Goal: Task Accomplishment & Management: Manage account settings

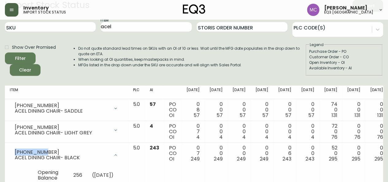
click at [8, 10] on button "button" at bounding box center [12, 10] width 14 height 14
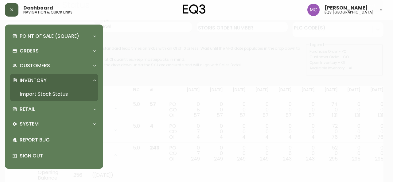
scroll to position [25, 0]
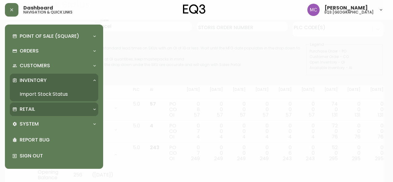
click at [22, 107] on p "Retail" at bounding box center [27, 109] width 15 height 7
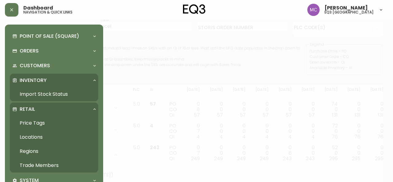
click at [37, 166] on link "Trade Members" at bounding box center [54, 165] width 88 height 14
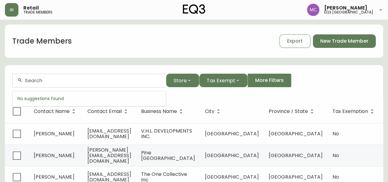
click at [61, 80] on input "text" at bounding box center [93, 81] width 136 height 6
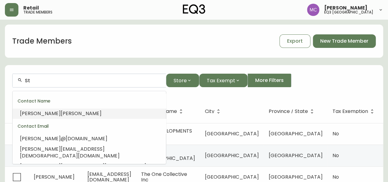
type input "S"
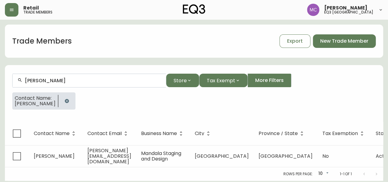
type input "[PERSON_NAME]"
click at [73, 99] on button "button" at bounding box center [67, 101] width 12 height 12
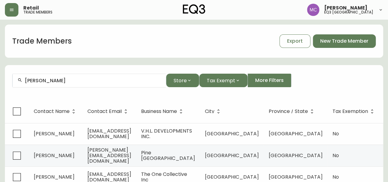
drag, startPoint x: 87, startPoint y: 77, endPoint x: 17, endPoint y: 75, distance: 70.0
click at [17, 75] on div "[PERSON_NAME]" at bounding box center [89, 81] width 153 height 14
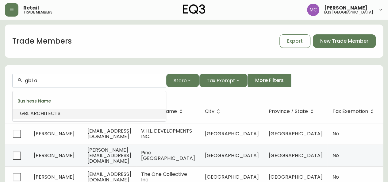
click at [63, 114] on li "GBL A RCHITECTS" at bounding box center [89, 113] width 153 height 10
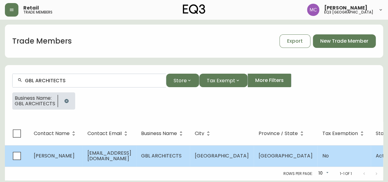
type input "GBL ARCHITECTS"
click at [83, 155] on td "[EMAIL_ADDRESS][DOMAIN_NAME]" at bounding box center [110, 155] width 54 height 21
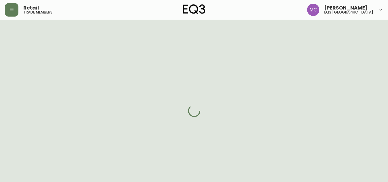
select select "BC"
select select "CA"
select select "CA_EN"
select select "Other"
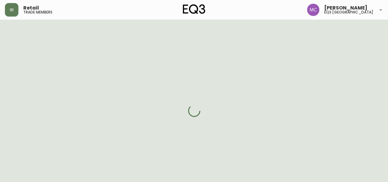
select select "cjw10z96p001r6gs00juufhhe"
select select "false"
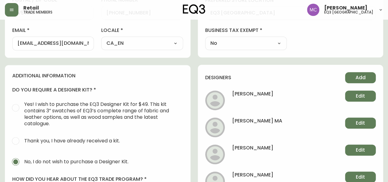
scroll to position [230, 0]
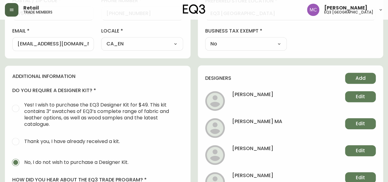
click at [11, 13] on button "button" at bounding box center [12, 10] width 14 height 14
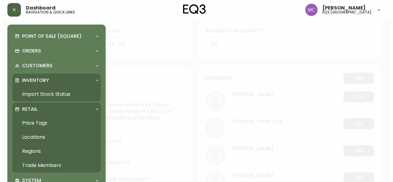
scroll to position [231, 0]
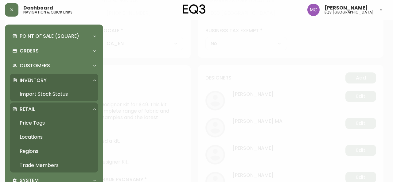
click at [41, 162] on link "Trade Members" at bounding box center [54, 165] width 88 height 14
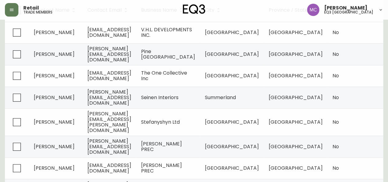
scroll to position [100, 0]
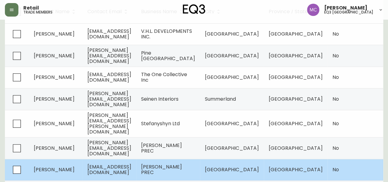
click at [57, 166] on span "[PERSON_NAME]" at bounding box center [54, 169] width 41 height 7
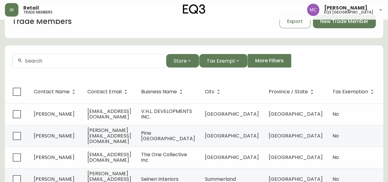
select select "BC"
select select "CA"
select select "CA_EN"
select select "Other"
select select "Real Estate Agent"
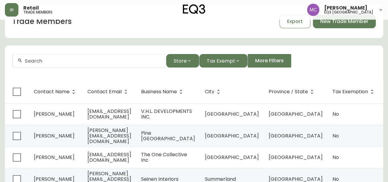
select select "false"
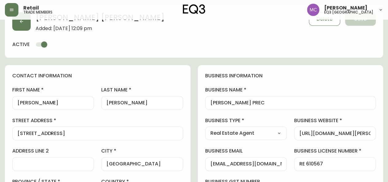
scroll to position [100, 0]
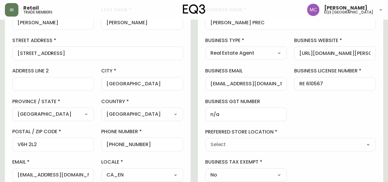
type input "EQ3 [GEOGRAPHIC_DATA]"
select select "cjw10z96p001r6gs00juufhhe"
click at [369, 102] on div "business information business name [PERSON_NAME] PREC business type Real Estate…" at bounding box center [291, 87] width 186 height 204
drag, startPoint x: 57, startPoint y: 57, endPoint x: 0, endPoint y: 47, distance: 58.0
click at [0, 47] on main "[PERSON_NAME] Added: [DATE] 12:09 pm Delete Save active contact information fir…" at bounding box center [194, 172] width 388 height 504
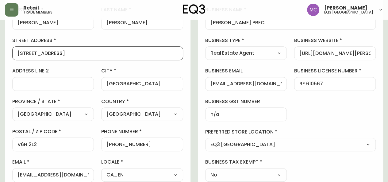
drag, startPoint x: 57, startPoint y: 53, endPoint x: 6, endPoint y: 46, distance: 51.1
click at [6, 46] on div "contact information first name [PERSON_NAME] last name [PERSON_NAME][GEOGRAPHIC…" at bounding box center [98, 87] width 186 height 204
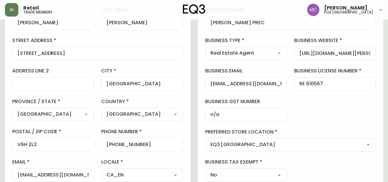
click at [7, 108] on div "contact information first name [PERSON_NAME] last name [PERSON_NAME][GEOGRAPHIC…" at bounding box center [98, 87] width 186 height 204
drag, startPoint x: 41, startPoint y: 145, endPoint x: 2, endPoint y: 143, distance: 39.0
click at [2, 143] on main "[PERSON_NAME] Added: [DATE] 12:09 pm Delete Save active contact information fir…" at bounding box center [194, 172] width 388 height 504
click at [370, 103] on div "business information business name [PERSON_NAME] PREC business type Real Estate…" at bounding box center [291, 87] width 186 height 204
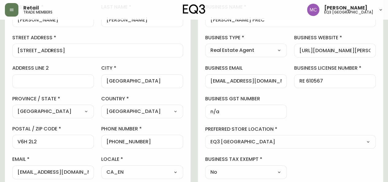
scroll to position [105, 0]
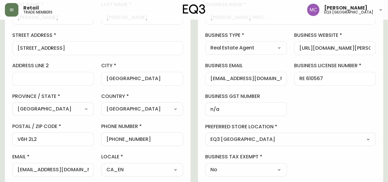
drag, startPoint x: 17, startPoint y: 173, endPoint x: 92, endPoint y: 171, distance: 75.2
click at [92, 171] on div "[EMAIL_ADDRESS][DOMAIN_NAME]" at bounding box center [53, 170] width 82 height 14
click at [372, 108] on div "business information business name [PERSON_NAME] PREC business type Real Estate…" at bounding box center [291, 82] width 186 height 204
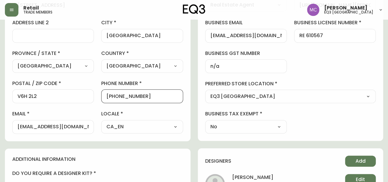
drag, startPoint x: 147, startPoint y: 97, endPoint x: 112, endPoint y: 98, distance: 34.7
click at [112, 98] on input "[PHONE_NUMBER]" at bounding box center [142, 96] width 71 height 6
click at [0, 123] on main "[PERSON_NAME] Added: [DATE] 12:09 pm Delete Save active contact information fir…" at bounding box center [194, 124] width 388 height 504
click at [41, 126] on input "[EMAIL_ADDRESS][DOMAIN_NAME]" at bounding box center [52, 127] width 71 height 6
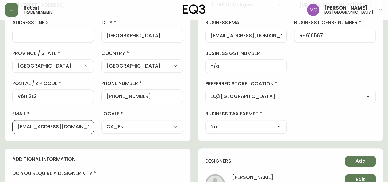
click at [41, 126] on input "[EMAIL_ADDRESS][DOMAIN_NAME]" at bounding box center [52, 127] width 71 height 6
click at [0, 85] on main "[PERSON_NAME] Added: [DATE] 12:09 pm Delete Save active contact information fir…" at bounding box center [194, 124] width 388 height 504
